Goal: Navigation & Orientation: Find specific page/section

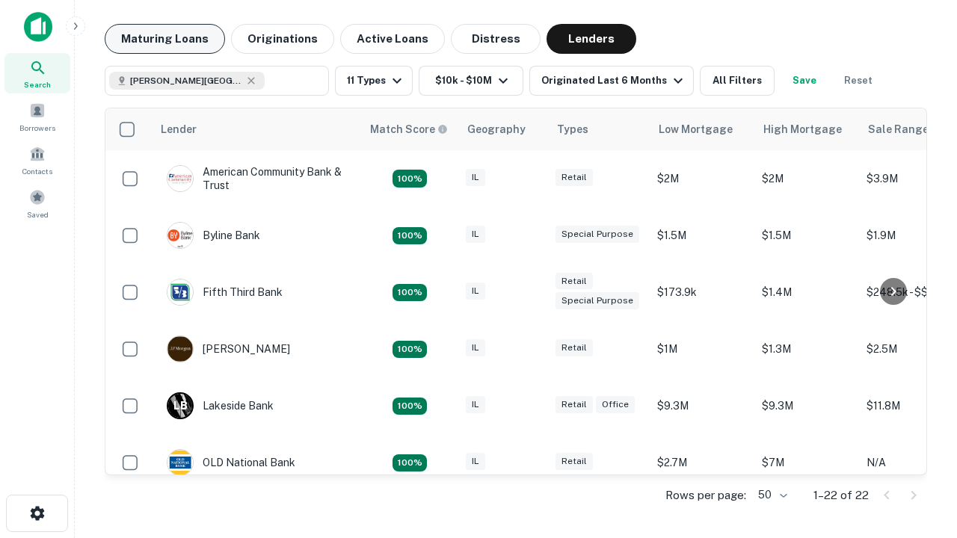
click at [165, 39] on button "Maturing Loans" at bounding box center [165, 39] width 120 height 30
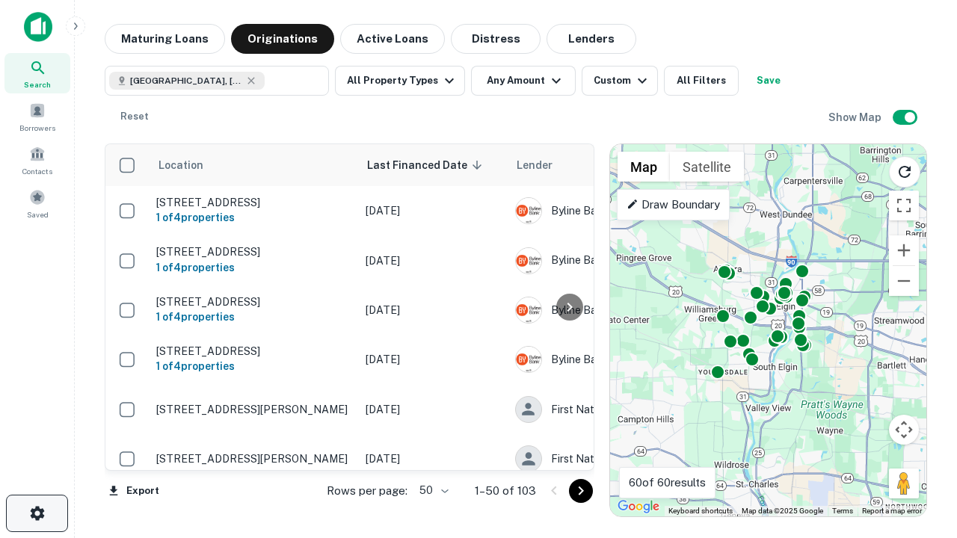
click at [37, 514] on icon "button" at bounding box center [37, 514] width 18 height 18
